Goal: Transaction & Acquisition: Purchase product/service

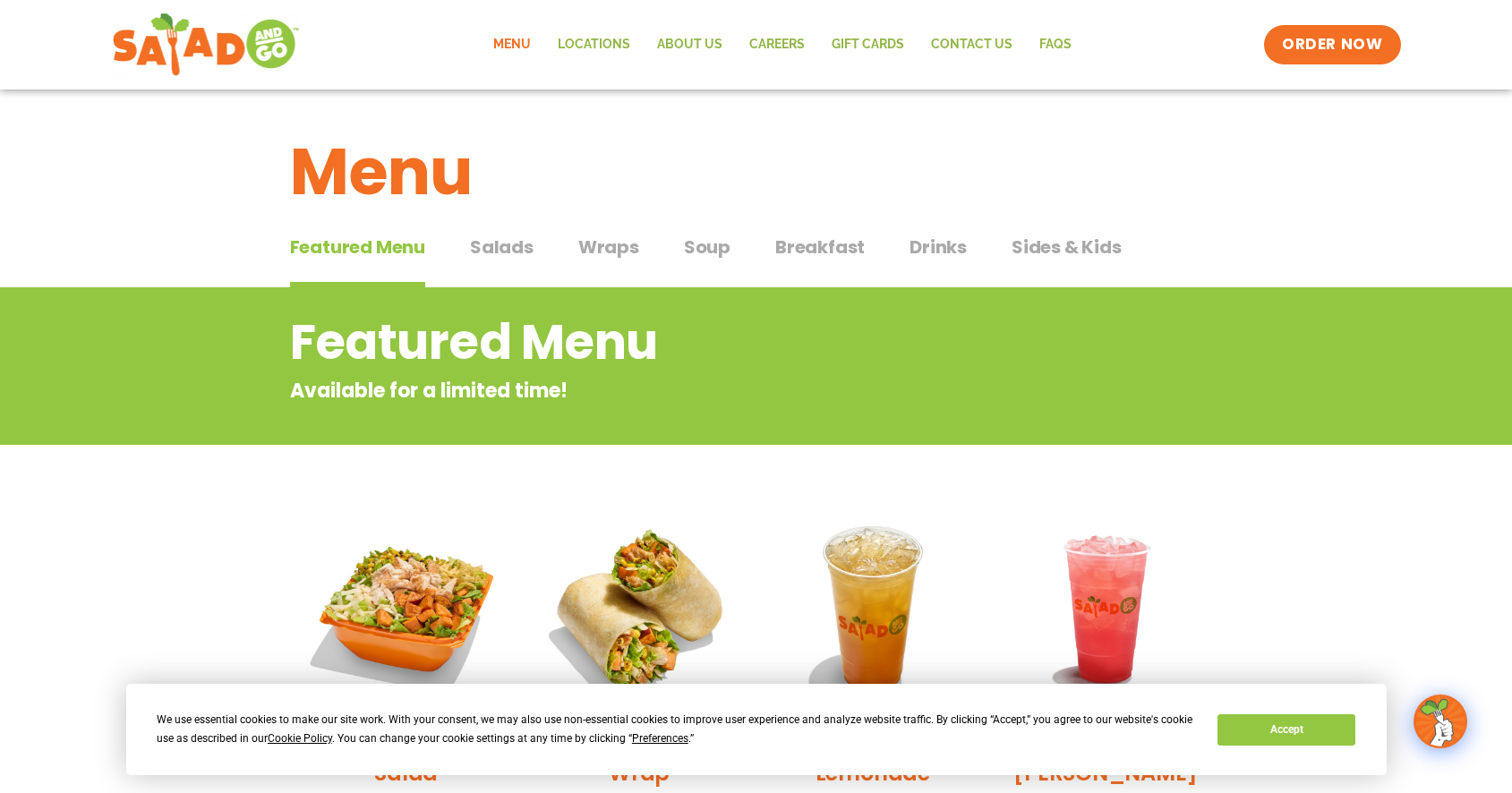
click at [491, 240] on span "Salads" at bounding box center [501, 246] width 63 height 27
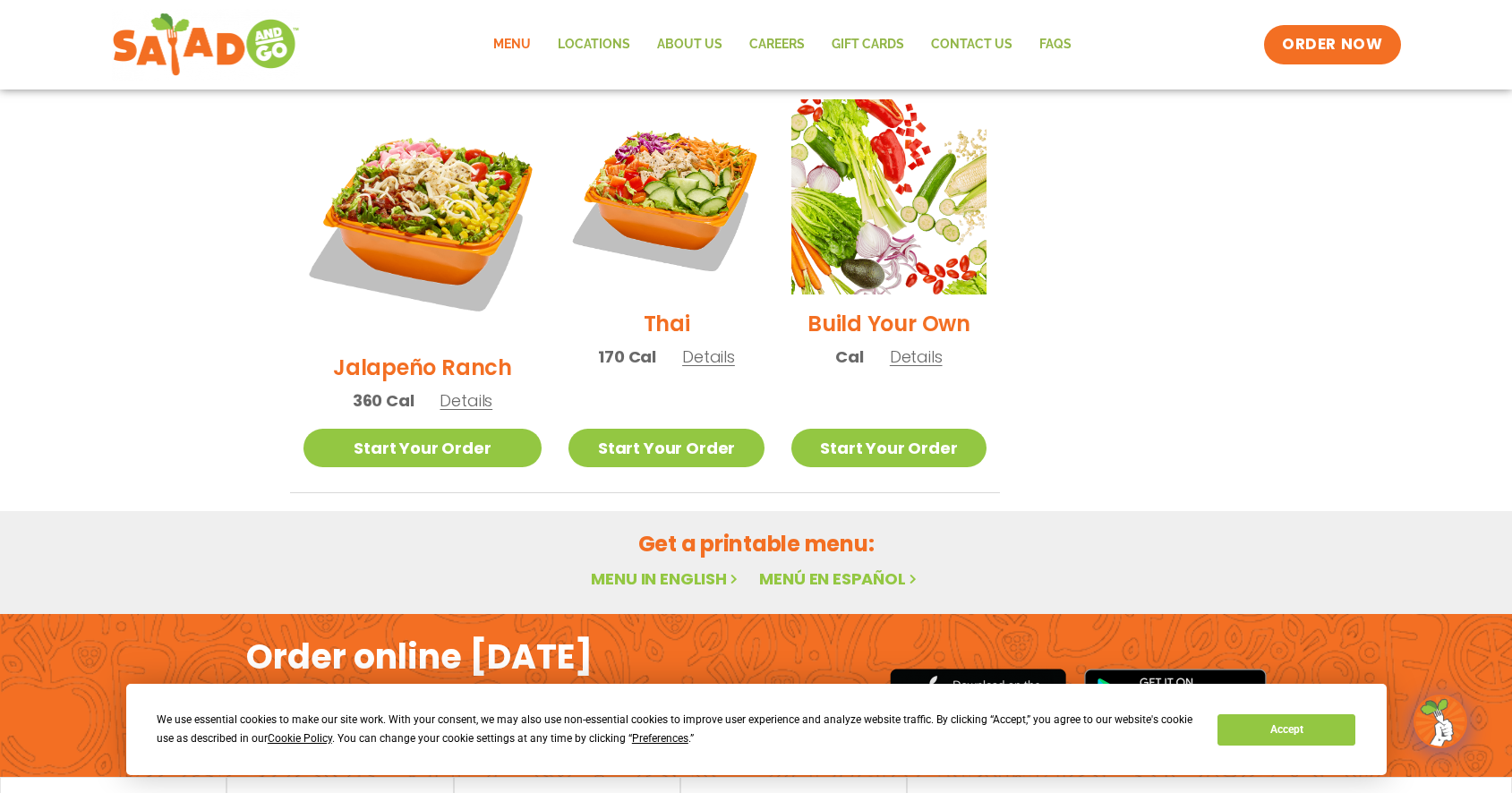
scroll to position [1366, 0]
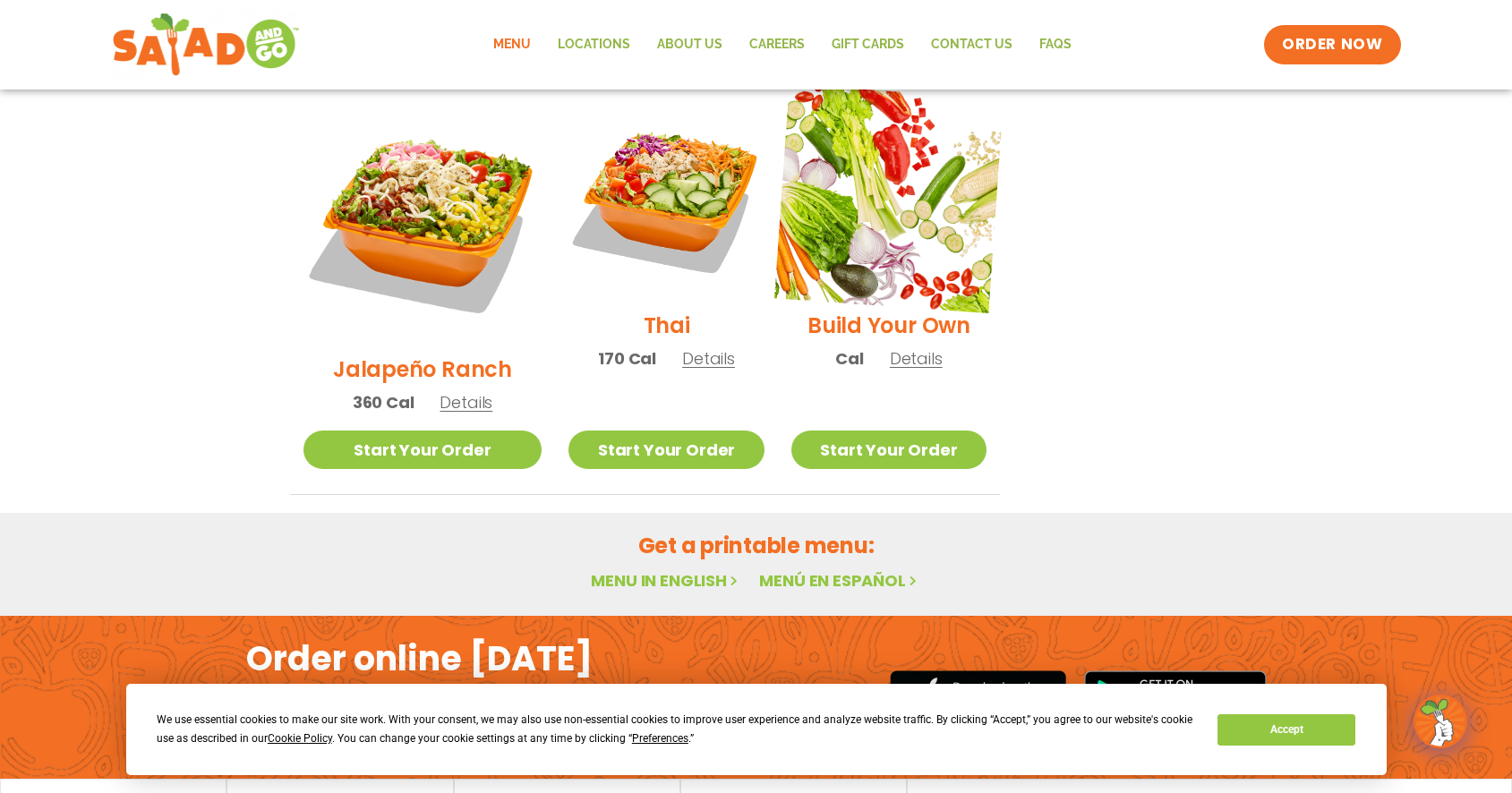
click at [901, 138] on img at bounding box center [889, 199] width 230 height 229
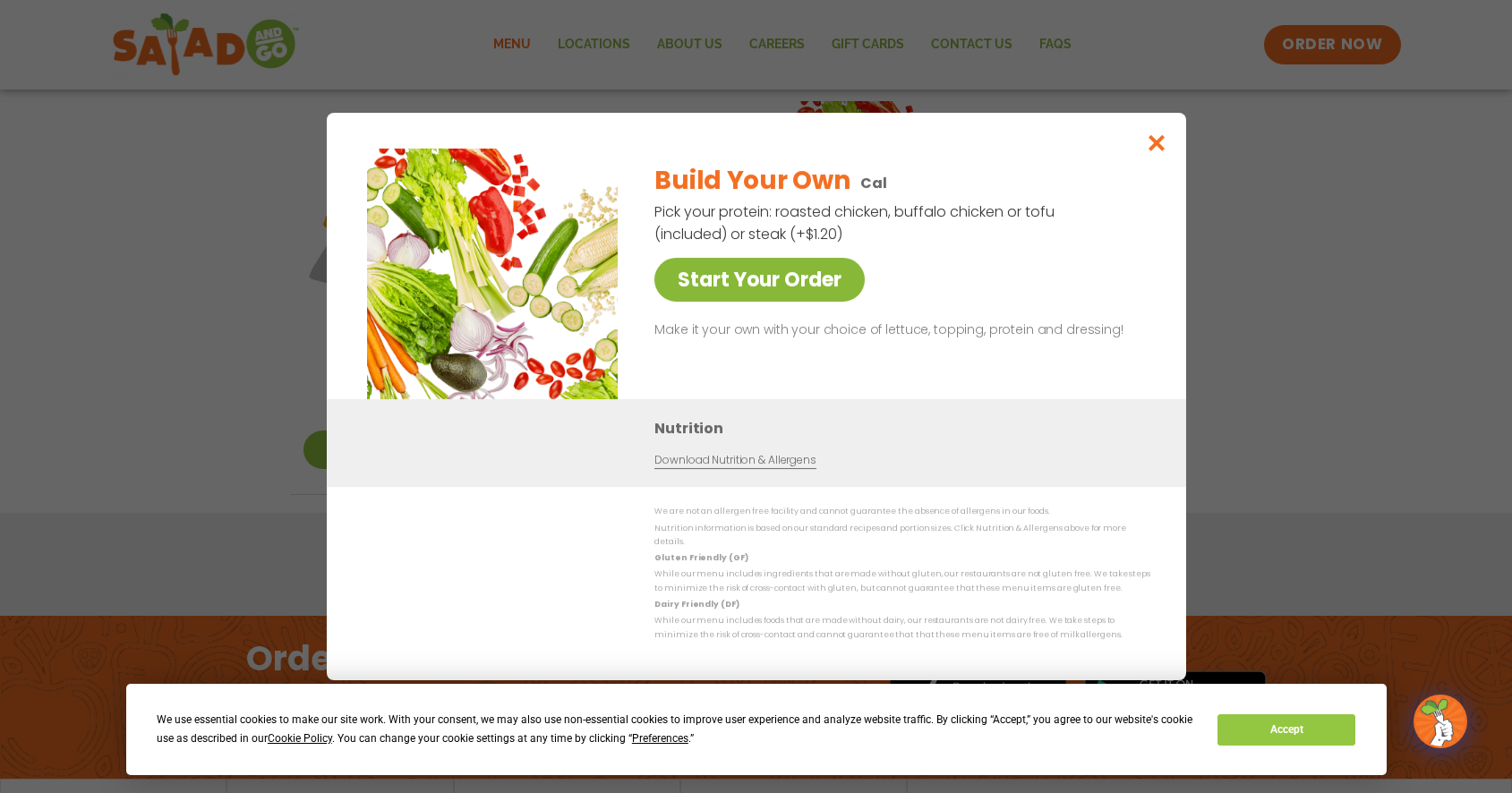
click at [756, 279] on link "Start Your Order" at bounding box center [759, 280] width 210 height 44
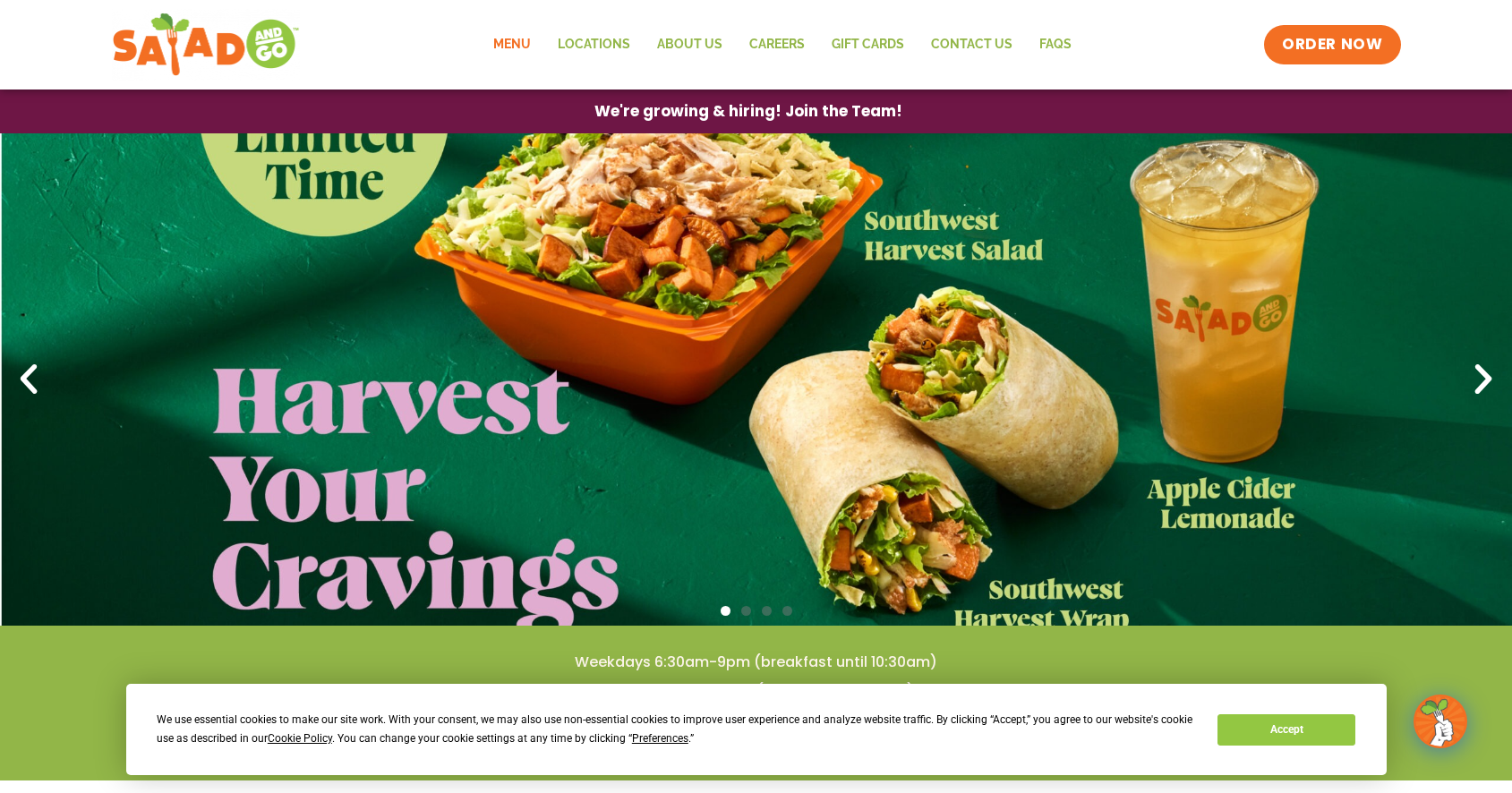
click at [513, 39] on link "Menu" at bounding box center [512, 44] width 64 height 41
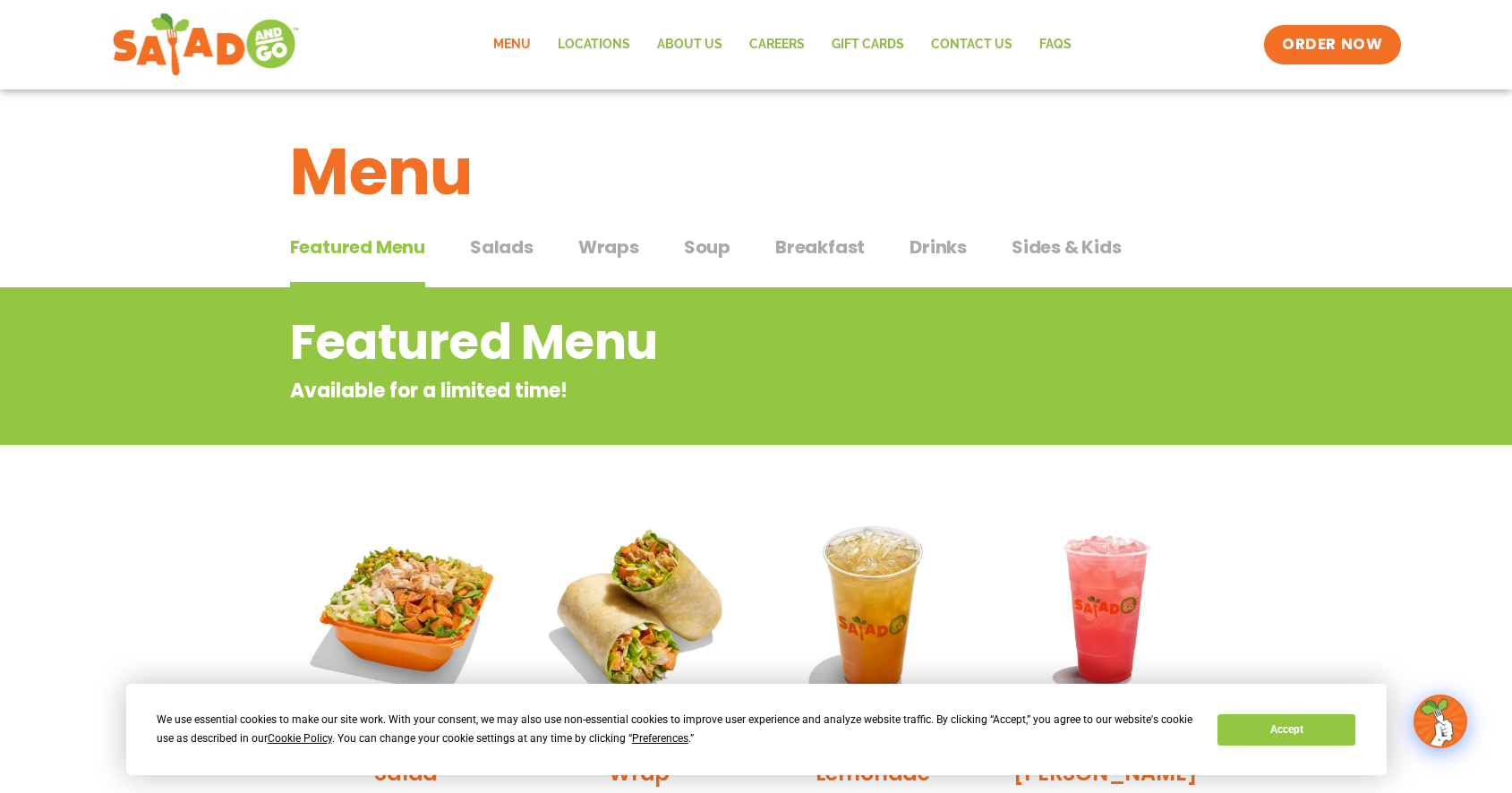
click at [494, 242] on span "Salads" at bounding box center [501, 246] width 63 height 27
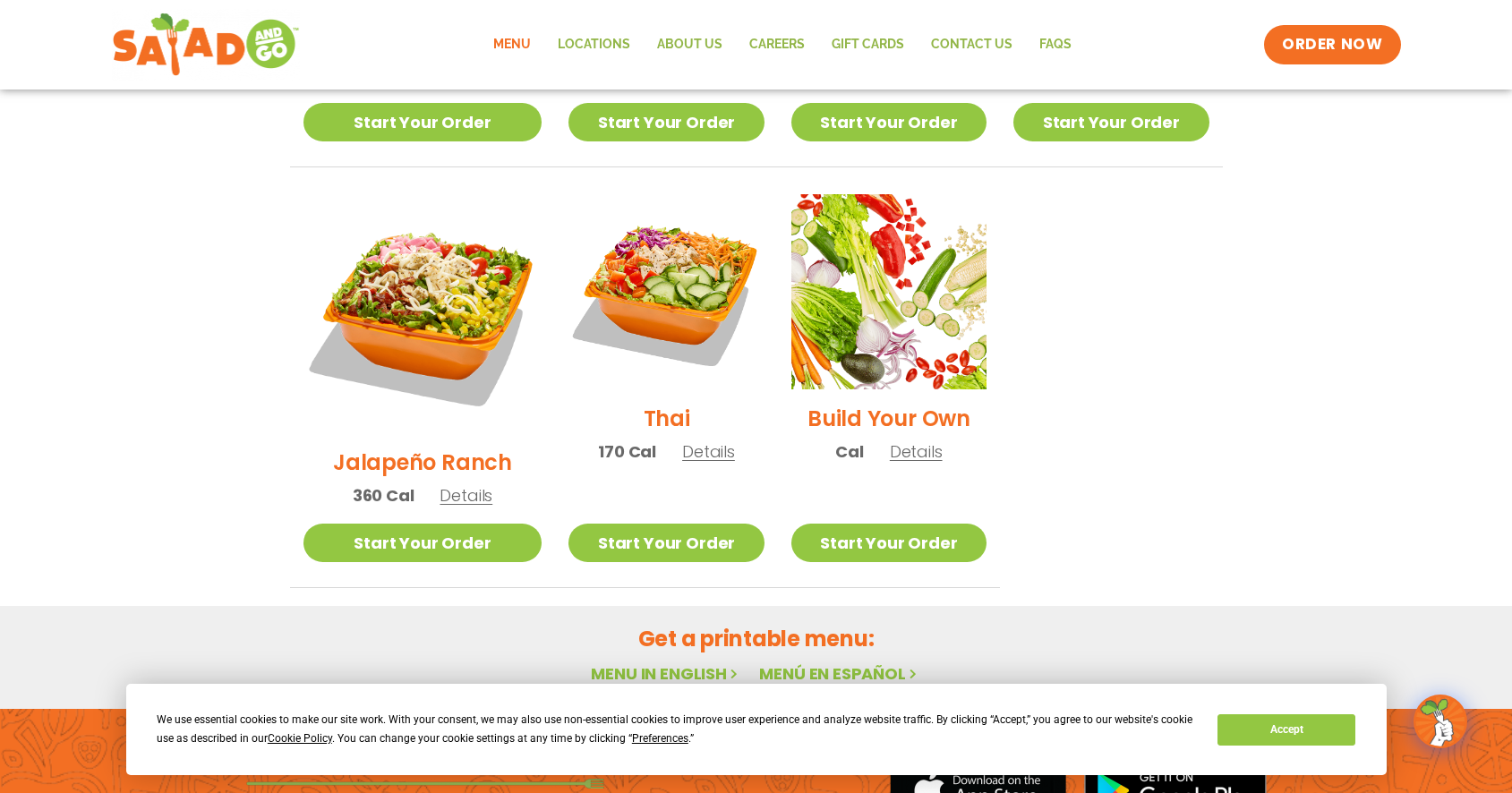
scroll to position [1274, 0]
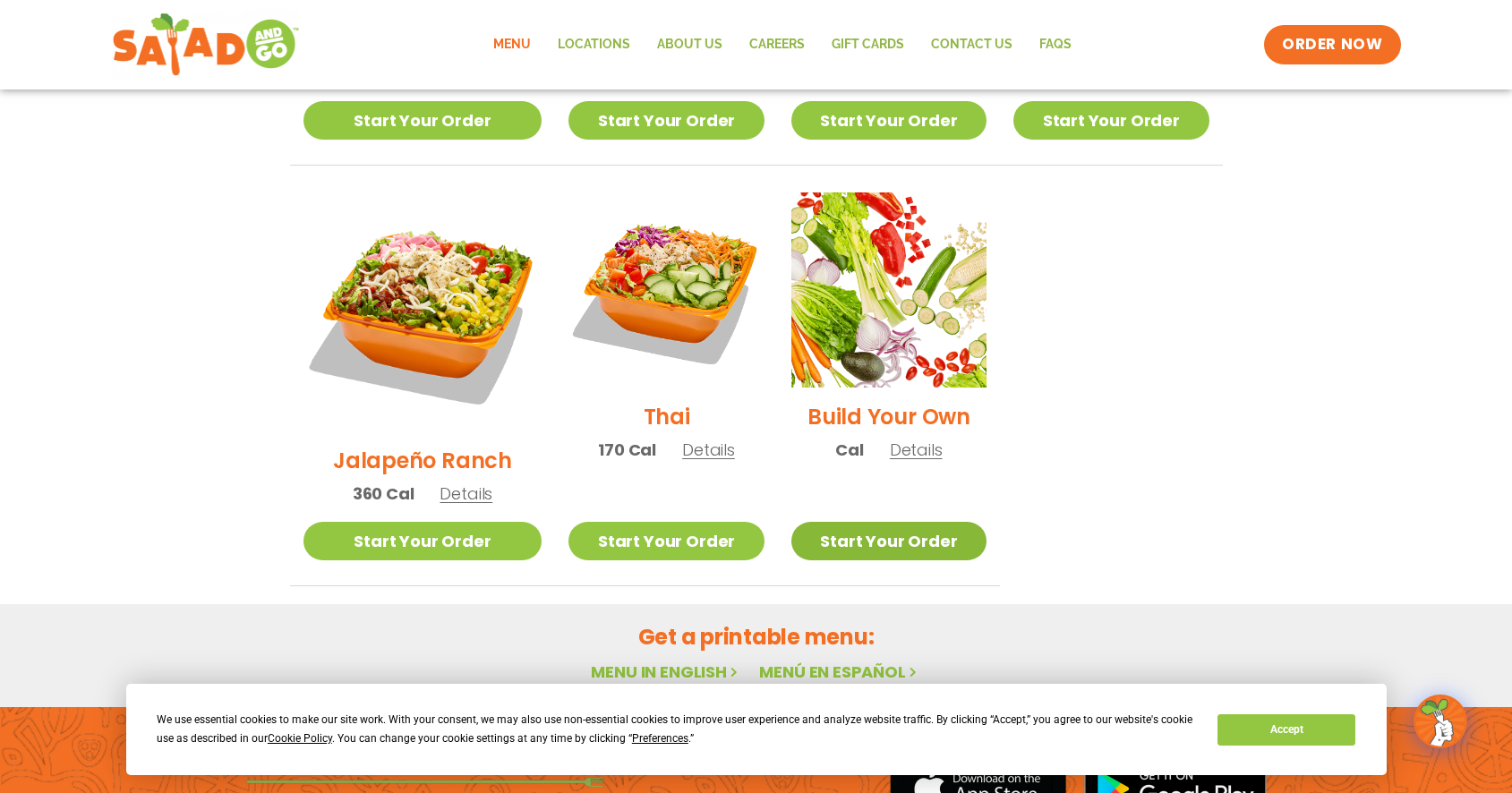
click at [857, 521] on link "Start Your Order" at bounding box center [889, 541] width 196 height 39
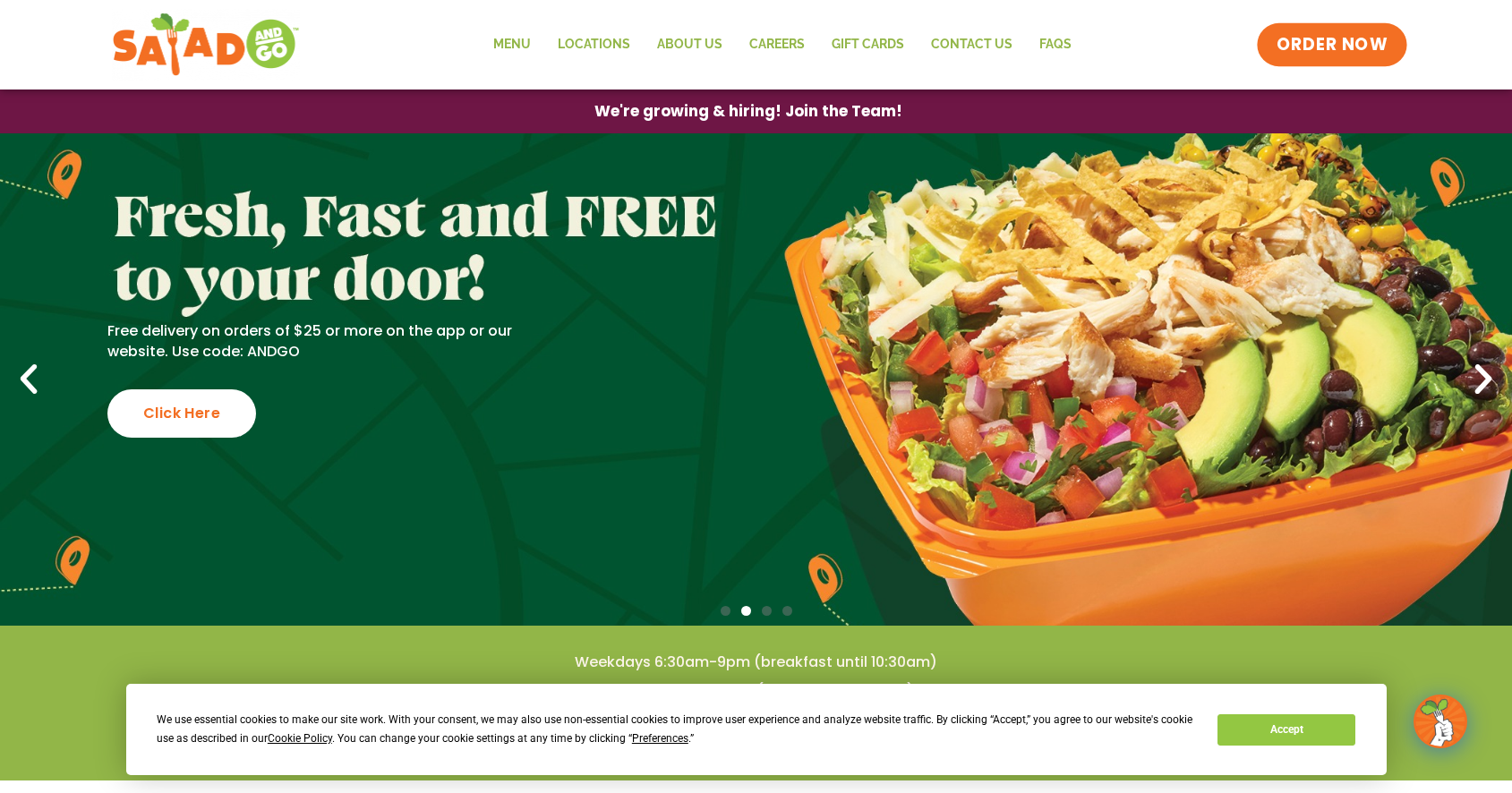
click at [1319, 41] on span "ORDER NOW" at bounding box center [1331, 44] width 111 height 23
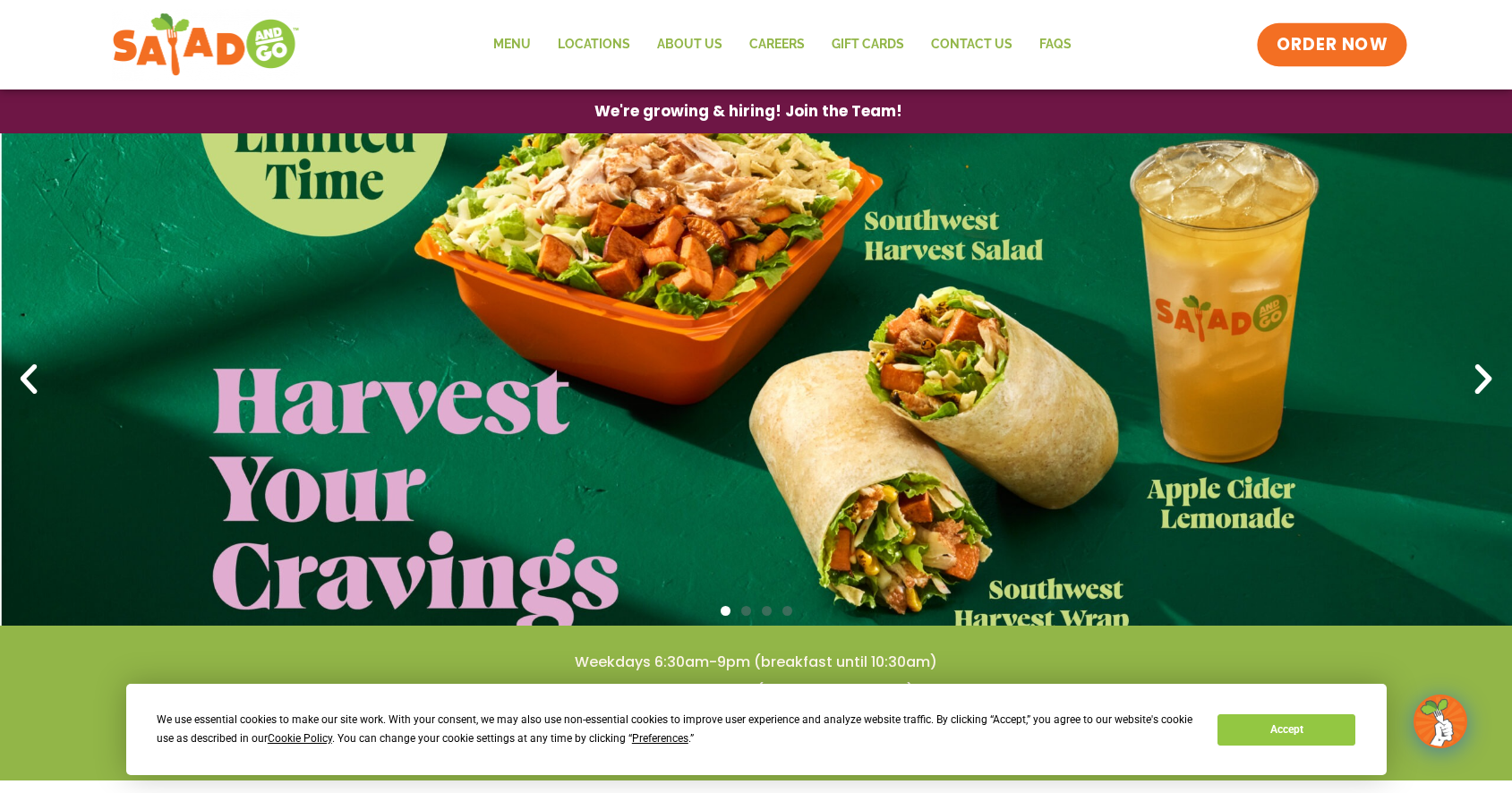
click at [1335, 44] on span "ORDER NOW" at bounding box center [1331, 44] width 111 height 23
